Goal: Connect with others: Connect with others

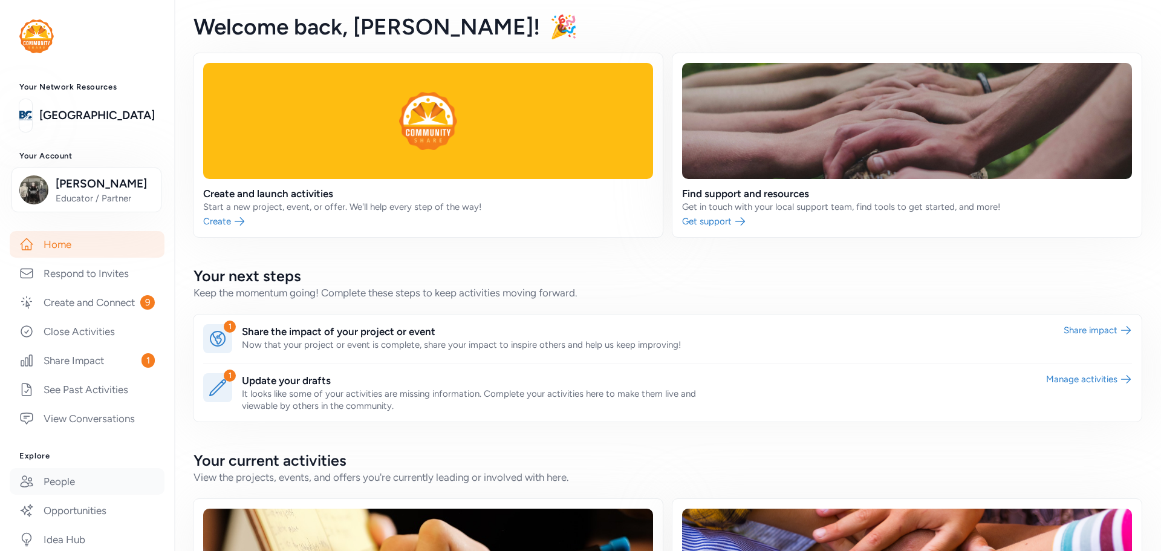
click at [70, 495] on link "People" at bounding box center [87, 481] width 155 height 27
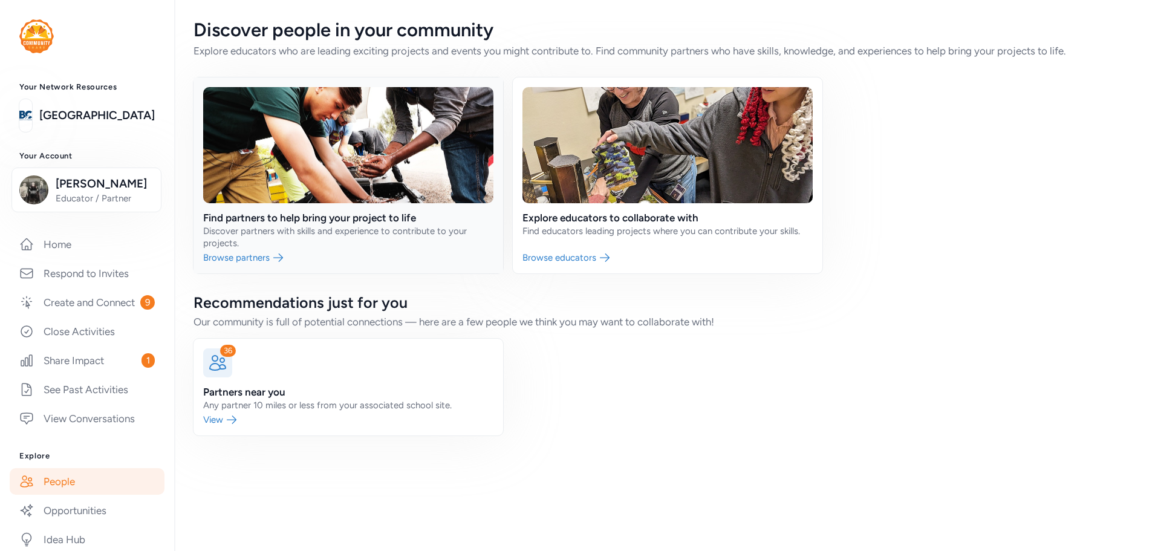
click at [343, 212] on link at bounding box center [349, 175] width 310 height 196
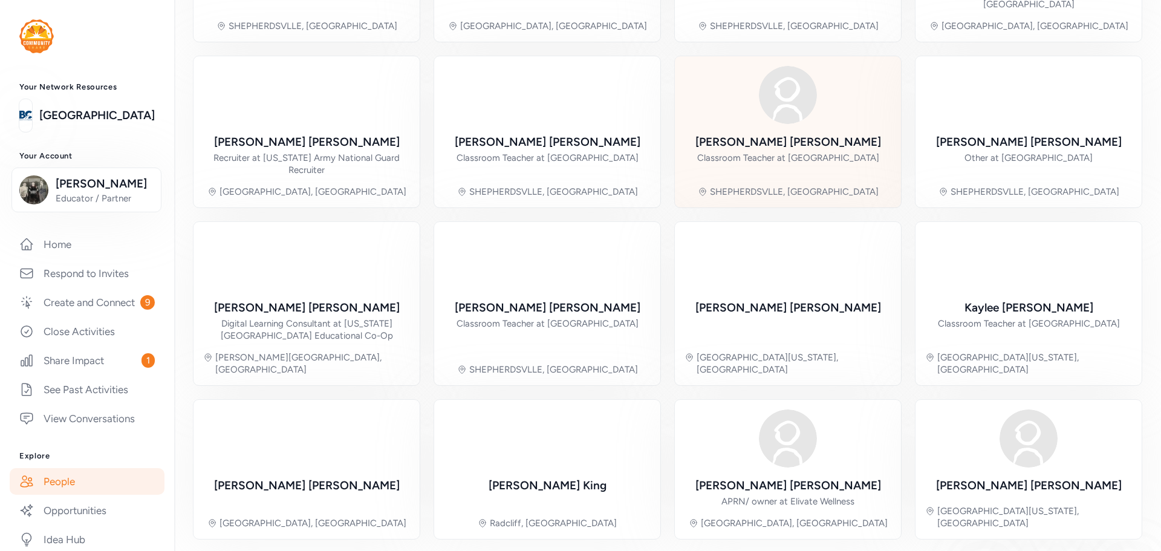
scroll to position [279, 0]
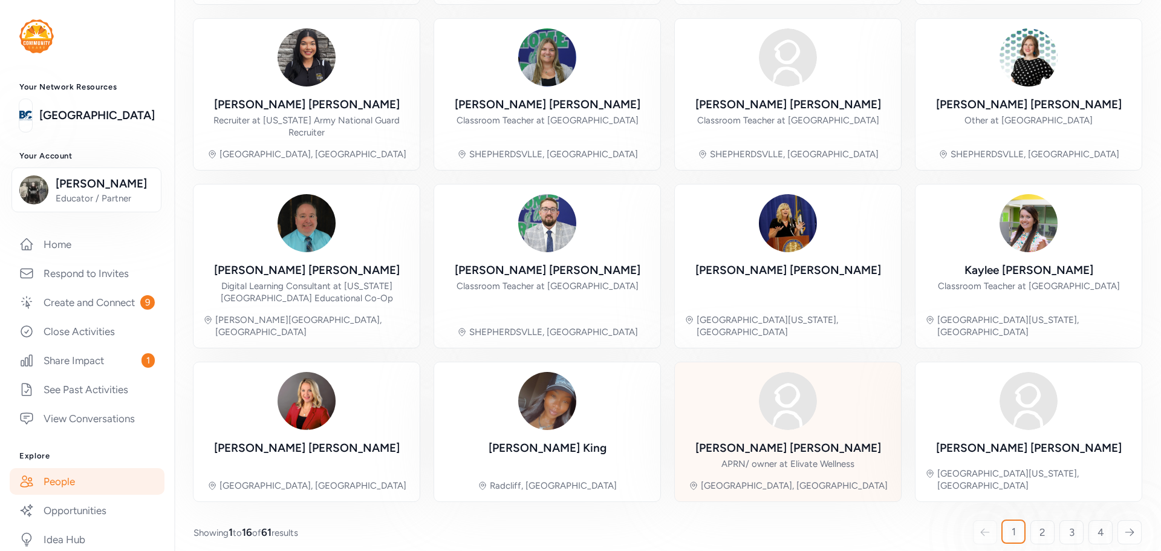
click at [789, 458] on div "APRN/ owner at Elivate Wellness" at bounding box center [787, 464] width 133 height 12
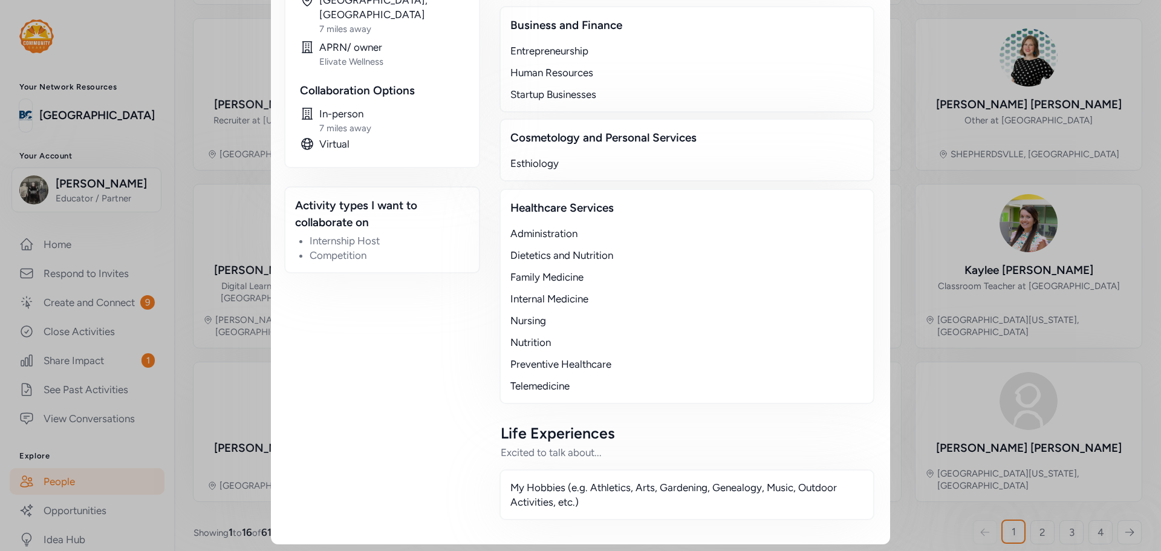
scroll to position [366, 0]
